Goal: Transaction & Acquisition: Purchase product/service

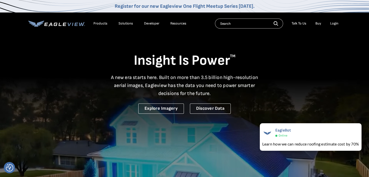
click at [335, 26] on li "Login" at bounding box center [334, 24] width 13 height 8
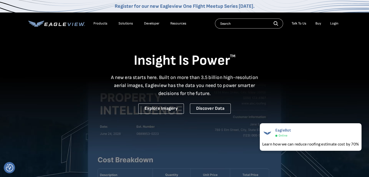
click at [336, 24] on div "Login" at bounding box center [334, 23] width 8 height 5
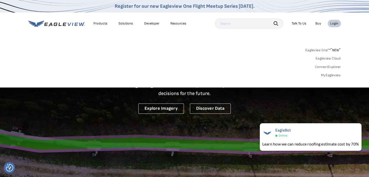
click at [334, 20] on li "Login" at bounding box center [334, 24] width 13 height 8
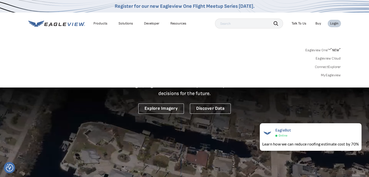
click at [333, 23] on div "Login" at bounding box center [334, 23] width 8 height 5
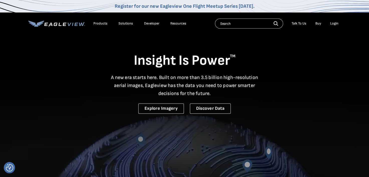
click at [333, 24] on div "Login" at bounding box center [334, 23] width 8 height 5
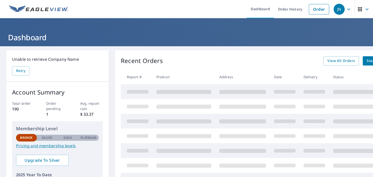
scroll to position [25, 0]
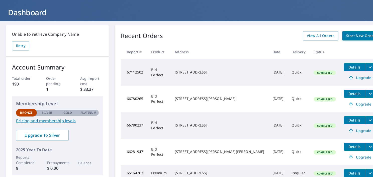
click at [346, 35] on span "Start New Order" at bounding box center [360, 36] width 29 height 6
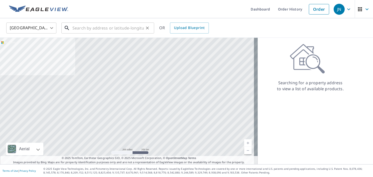
click at [91, 28] on input "text" at bounding box center [107, 28] width 71 height 14
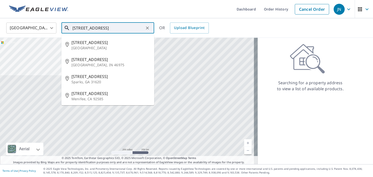
click at [82, 28] on input "2329Elm Drive" at bounding box center [107, 28] width 71 height 14
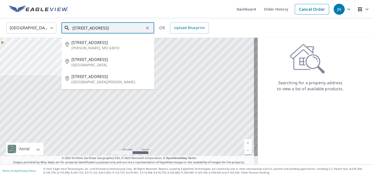
click at [103, 28] on input "2329 Elm Drive" at bounding box center [107, 28] width 71 height 14
click at [98, 77] on span "2329 Elm Dr" at bounding box center [110, 77] width 79 height 6
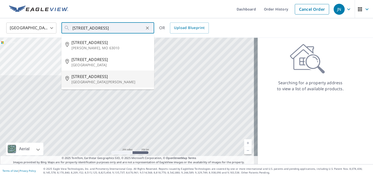
type input "2329 Elm Dr Saint Paul, MN 55110"
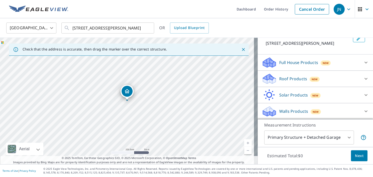
scroll to position [10, 0]
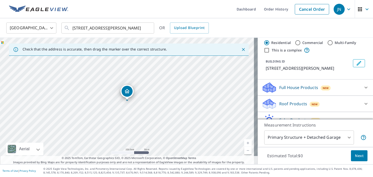
click at [294, 104] on p "Roof Products" at bounding box center [293, 104] width 28 height 6
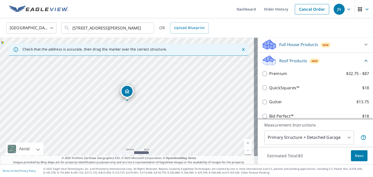
scroll to position [60, 0]
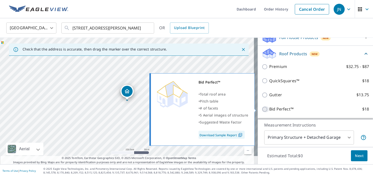
click at [261, 110] on input "Bid Perfect™ $18" at bounding box center [265, 109] width 8 height 6
checkbox input "true"
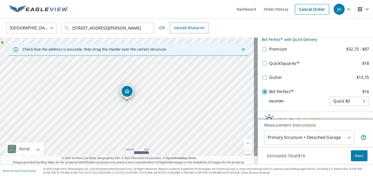
scroll to position [110, 0]
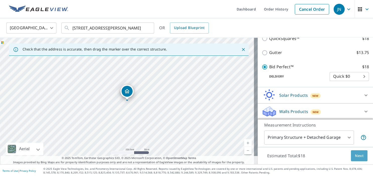
click at [356, 156] on span "Next" at bounding box center [359, 156] width 9 height 6
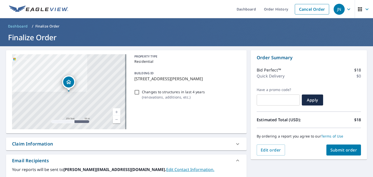
click at [349, 153] on span "Submit order" at bounding box center [343, 151] width 27 height 6
